Goal: Find specific page/section: Find specific page/section

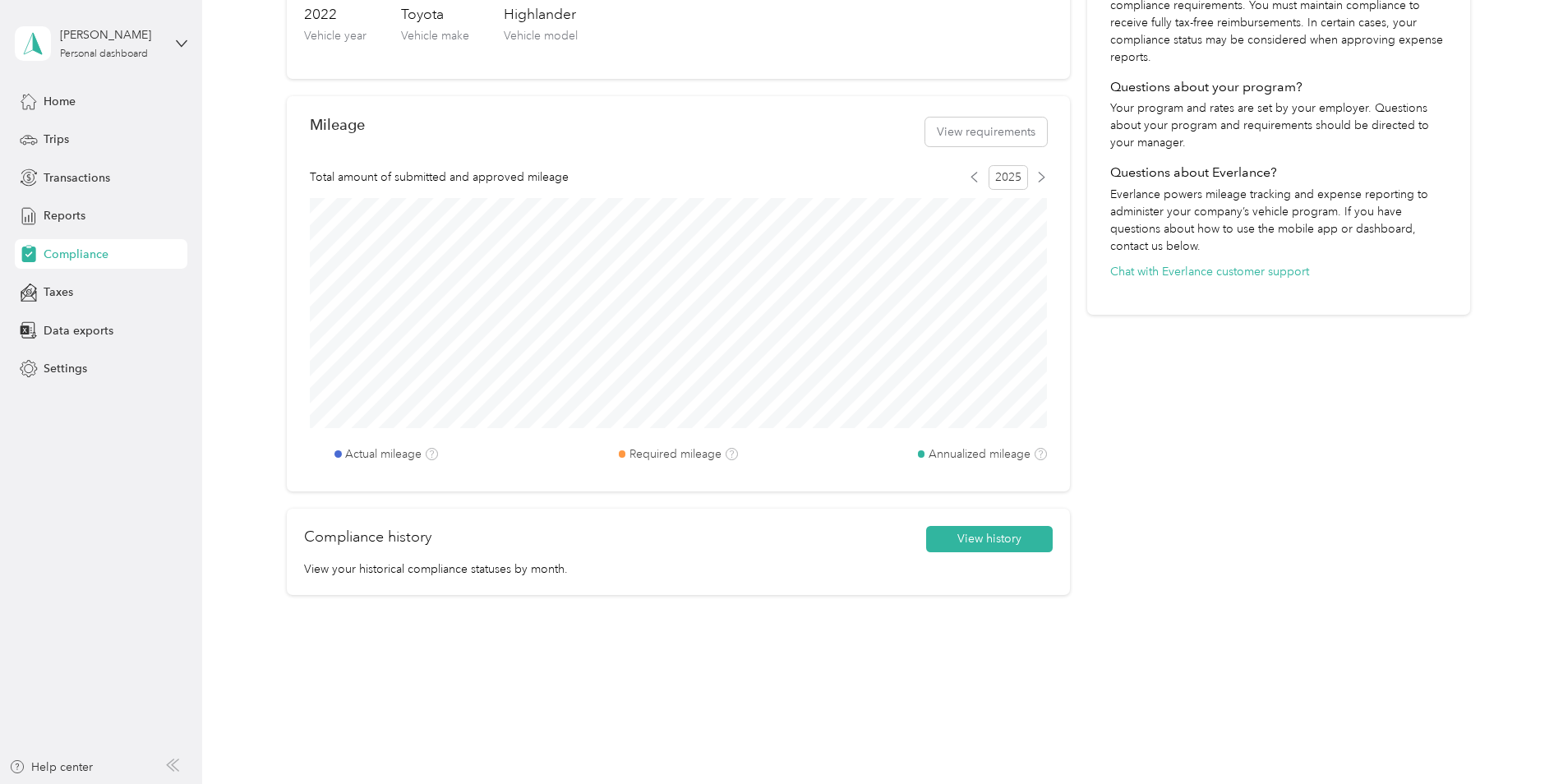
scroll to position [429, 0]
click at [984, 537] on button "View history" at bounding box center [988, 534] width 126 height 27
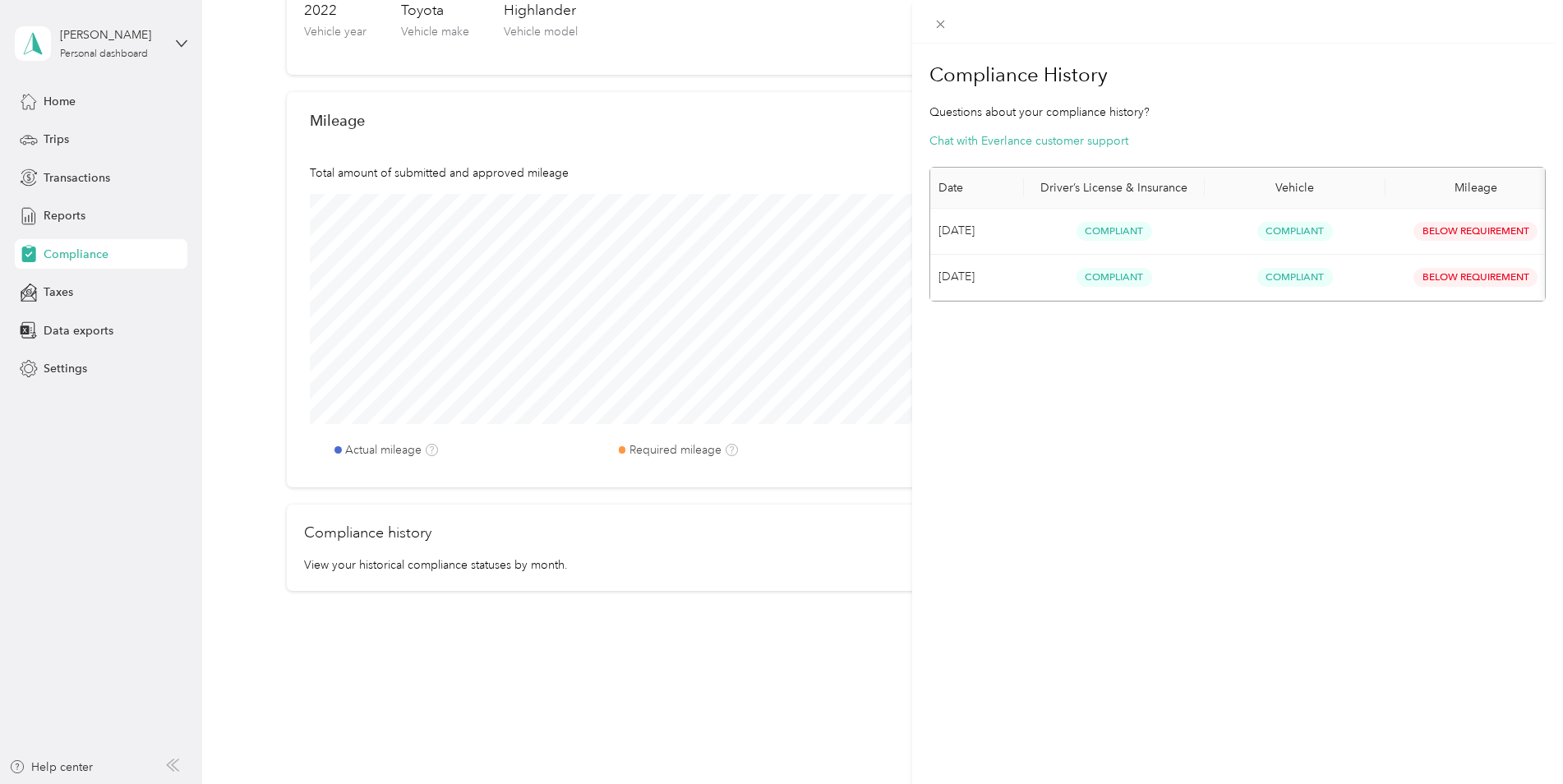
scroll to position [0, 0]
click at [64, 296] on div "Compliance History Questions about your compliance history? Chat with Everlance…" at bounding box center [782, 392] width 1563 height 784
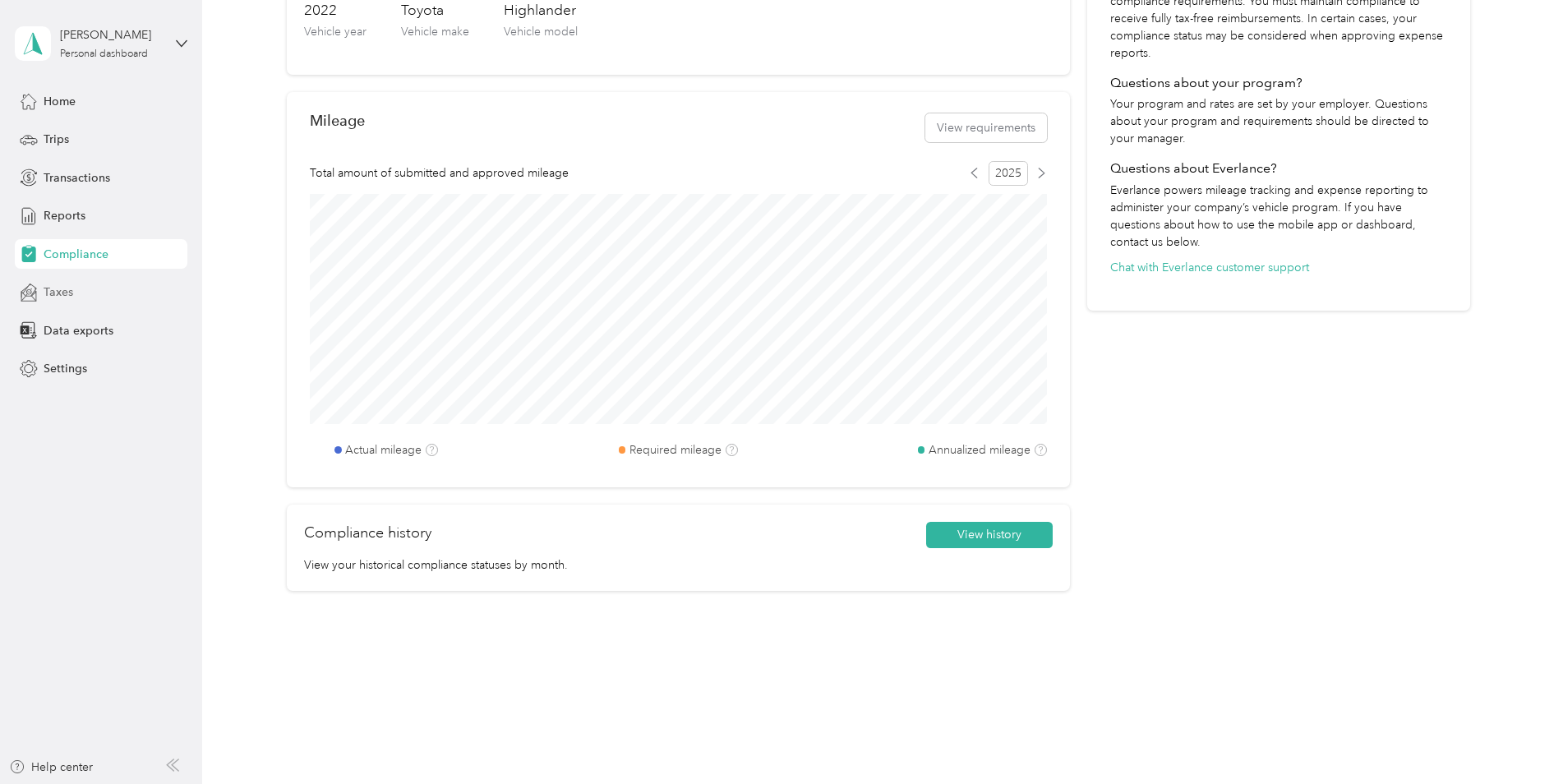
click at [62, 293] on span "Taxes" at bounding box center [58, 292] width 29 height 17
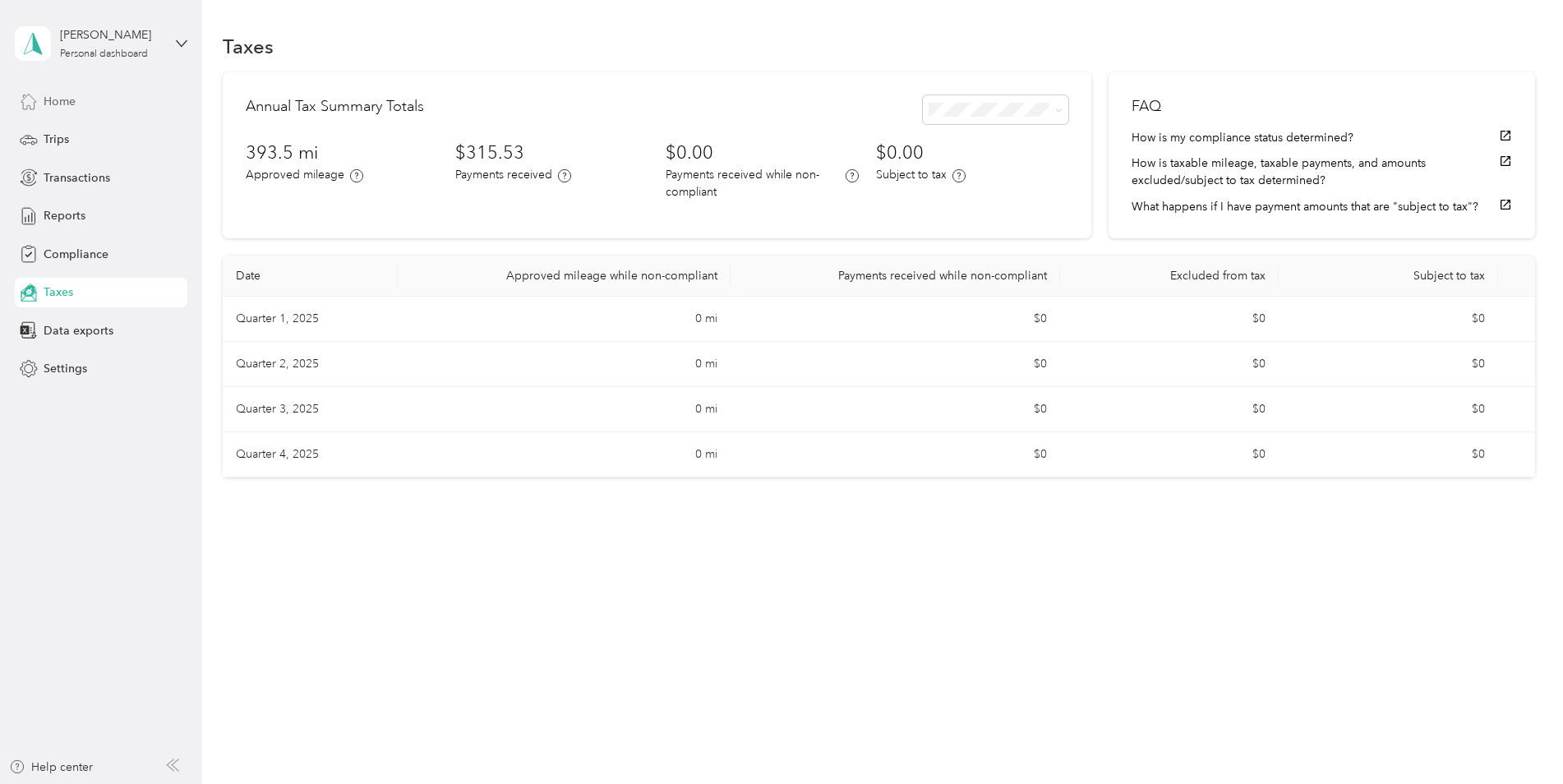
click at [55, 106] on span "Home" at bounding box center [59, 101] width 32 height 17
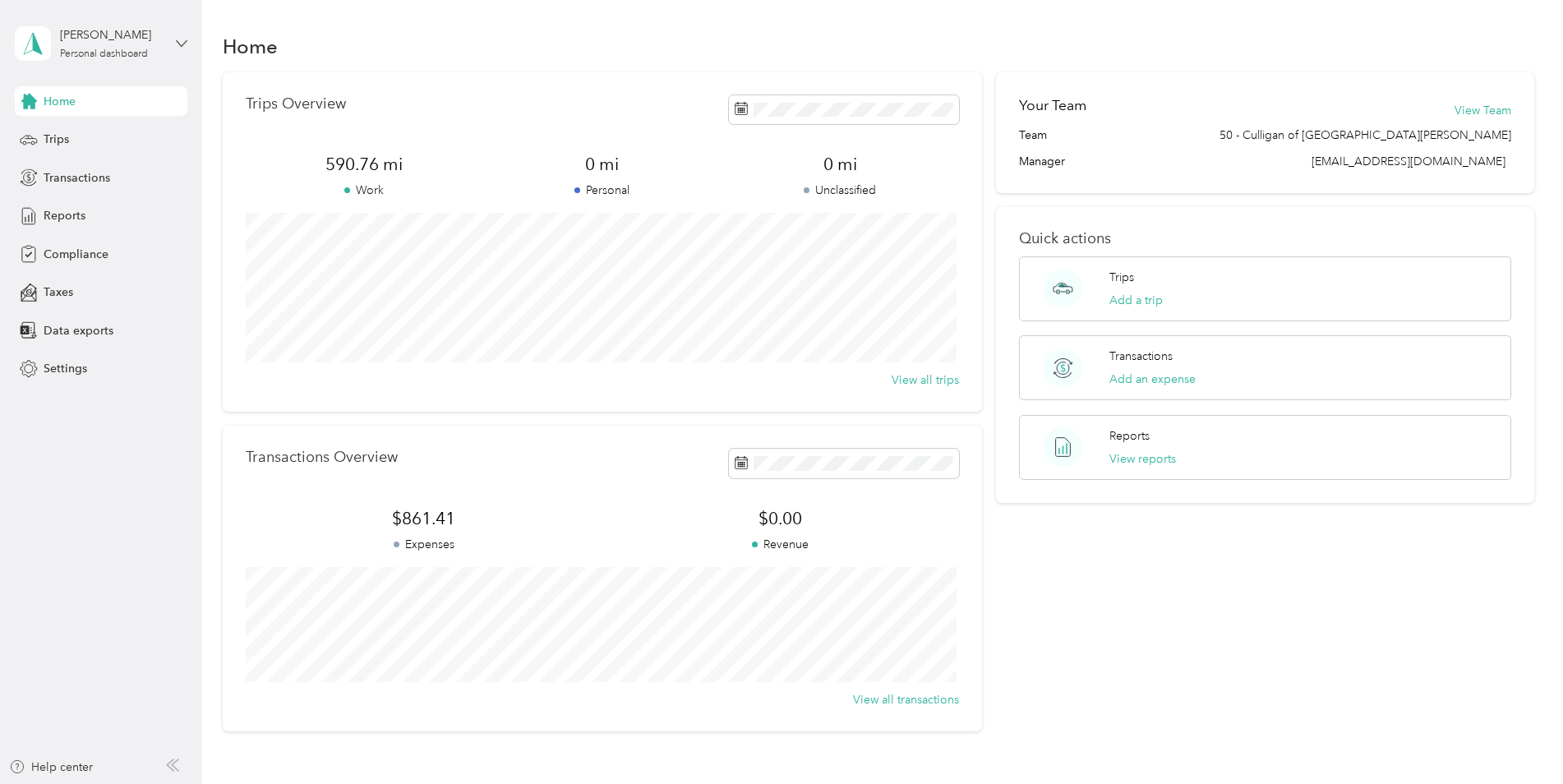
click at [177, 45] on icon at bounding box center [181, 43] width 11 height 11
click at [178, 42] on icon at bounding box center [181, 43] width 9 height 6
